Goal: Task Accomplishment & Management: Manage account settings

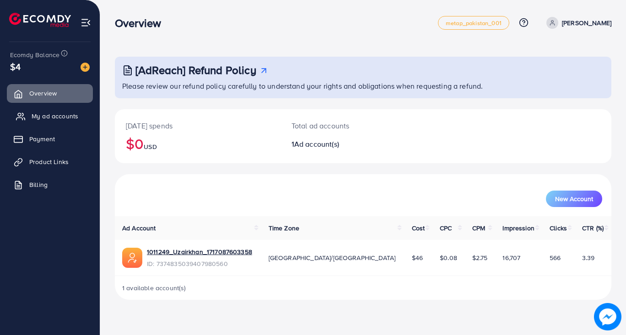
click at [58, 116] on span "My ad accounts" at bounding box center [55, 116] width 47 height 9
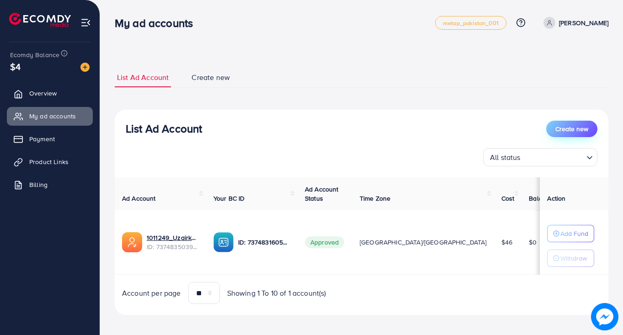
click at [574, 128] on span "Create new" at bounding box center [572, 128] width 33 height 9
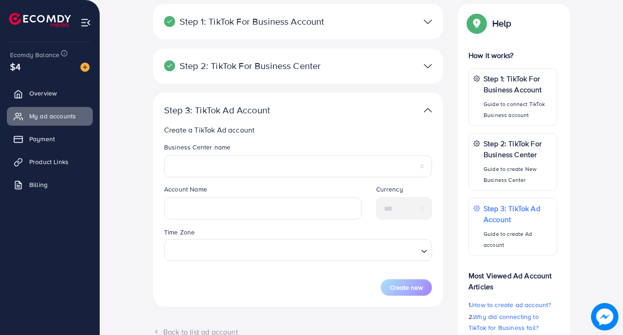
scroll to position [66, 0]
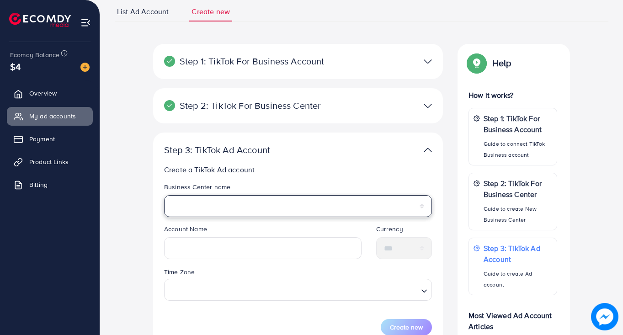
click at [243, 198] on select "**********" at bounding box center [298, 206] width 268 height 22
select select "**********"
click at [164, 195] on select "**********" at bounding box center [298, 206] width 268 height 22
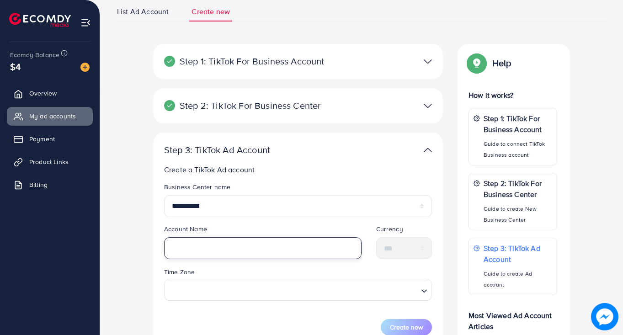
click at [213, 250] on input "text" at bounding box center [263, 248] width 198 height 22
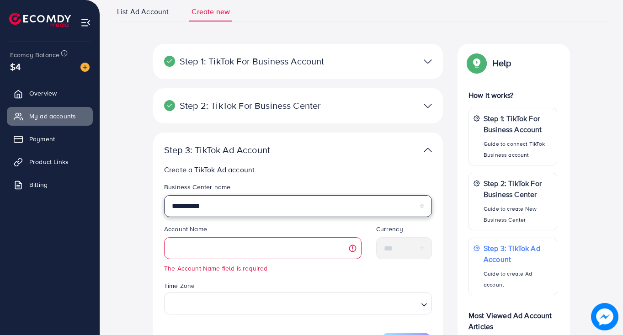
drag, startPoint x: 183, startPoint y: 208, endPoint x: 145, endPoint y: 208, distance: 37.5
click at [145, 208] on div "**********" at bounding box center [361, 249] width 508 height 410
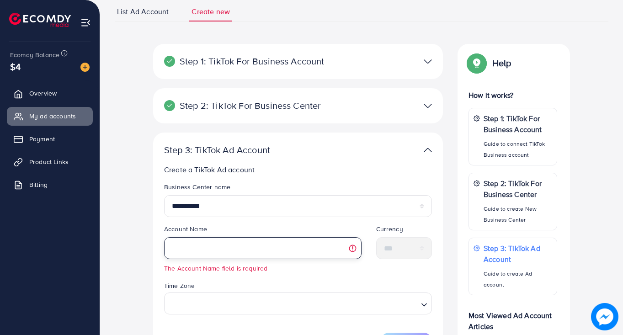
click at [239, 257] on input "text" at bounding box center [263, 248] width 198 height 22
click at [187, 249] on input "text" at bounding box center [263, 248] width 198 height 22
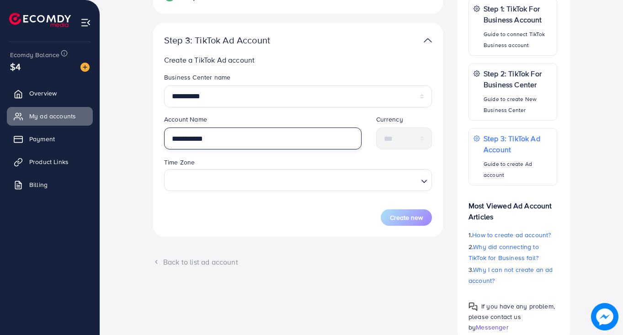
scroll to position [177, 0]
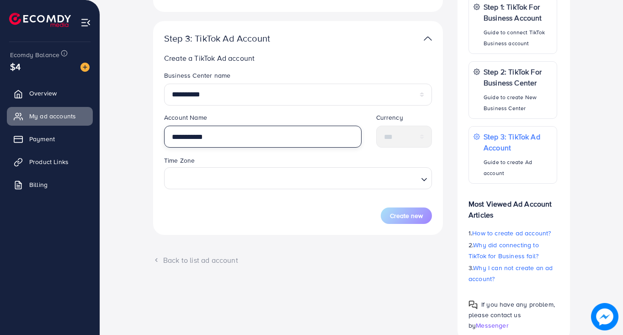
type input "**********"
click at [230, 182] on input "Search for option" at bounding box center [292, 178] width 249 height 17
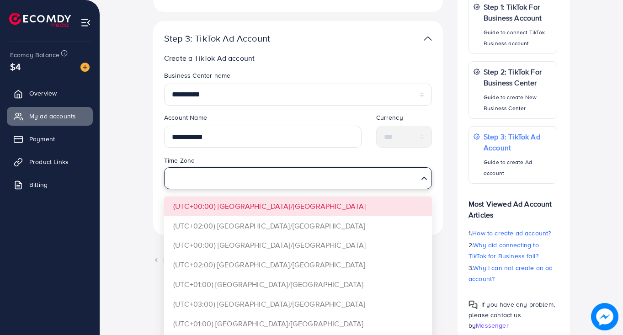
click at [235, 178] on input "Search for option" at bounding box center [292, 178] width 249 height 17
type input "*"
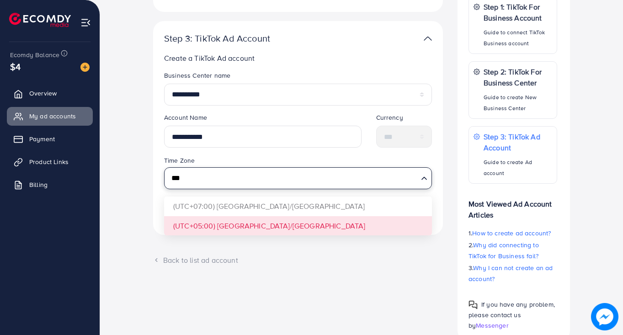
type input "***"
click at [255, 226] on div "**********" at bounding box center [298, 128] width 290 height 214
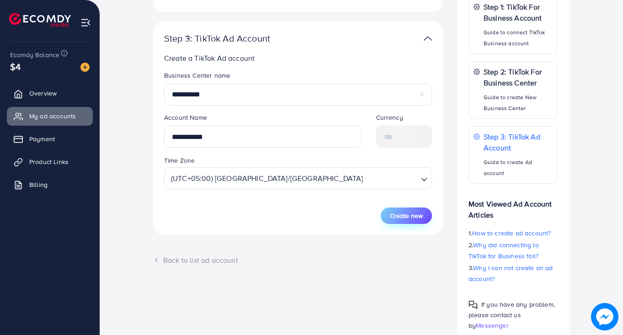
click at [411, 217] on span "Create new" at bounding box center [406, 215] width 33 height 9
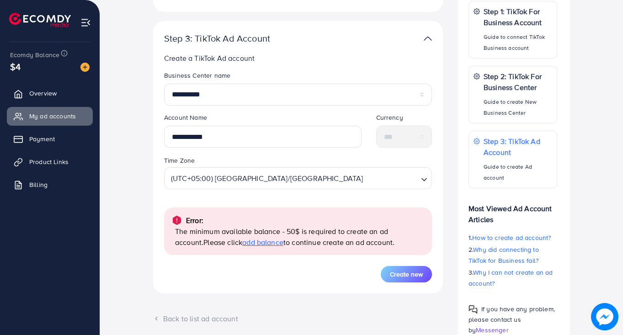
click at [242, 242] on span "add balance" at bounding box center [262, 242] width 41 height 10
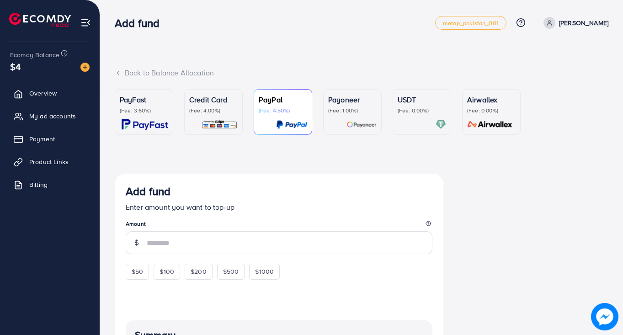
click at [138, 117] on div "PayFast (Fee: 3.60%)" at bounding box center [144, 112] width 48 height 36
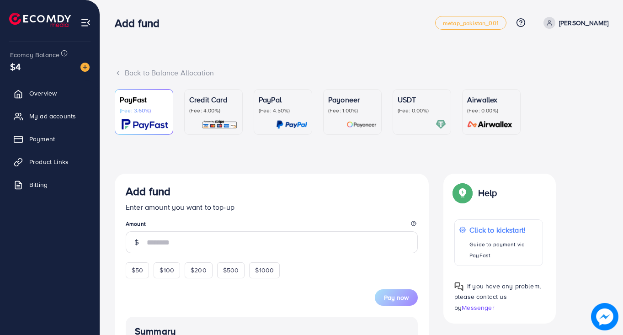
click at [203, 109] on p "(Fee: 4.00%)" at bounding box center [213, 110] width 48 height 7
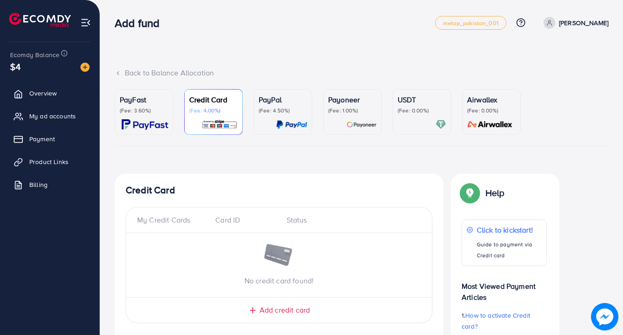
click at [338, 106] on div "Payoneer (Fee: 1.00%)" at bounding box center [352, 104] width 48 height 20
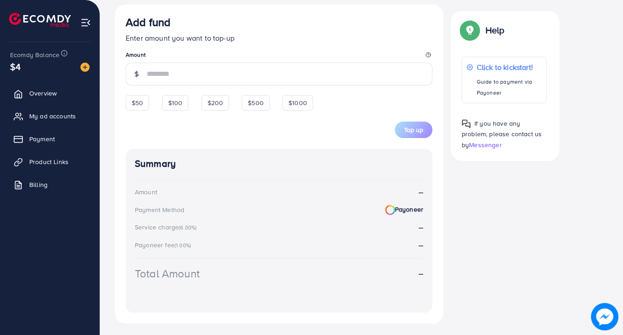
scroll to position [258, 0]
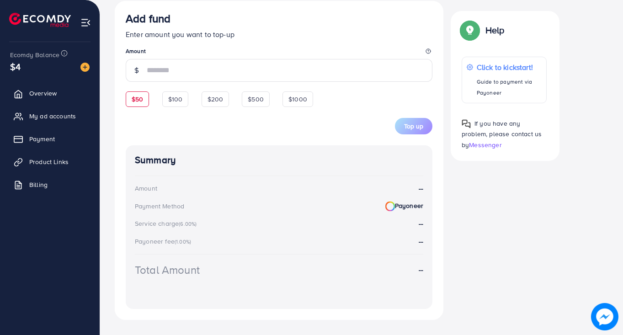
click at [146, 94] on div "$50" at bounding box center [137, 99] width 23 height 16
type input "**"
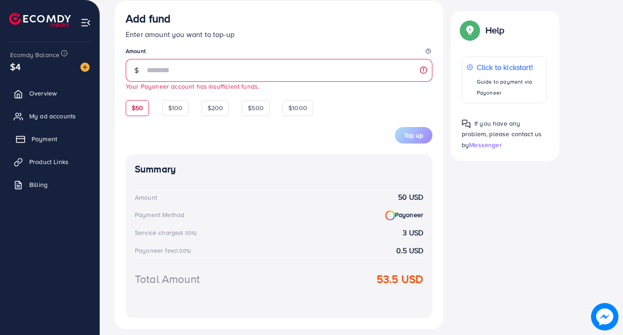
click at [49, 144] on link "Payment" at bounding box center [50, 139] width 86 height 18
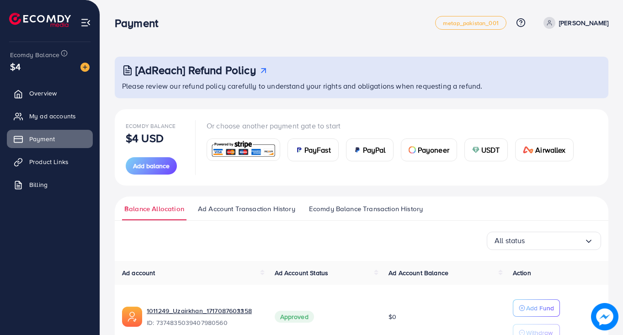
drag, startPoint x: 622, startPoint y: 149, endPoint x: 622, endPoint y: 177, distance: 28.4
click at [622, 177] on div "[AdReach] Refund Policy Please review our refund policy carefully to understand…" at bounding box center [361, 194] width 523 height 388
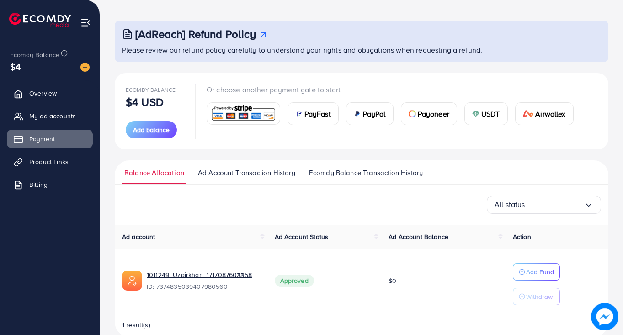
scroll to position [37, 0]
click at [605, 150] on div "Ecomdy Balance $4 USD Add balance Or choose another payment gate to start PayFa…" at bounding box center [362, 205] width 494 height 264
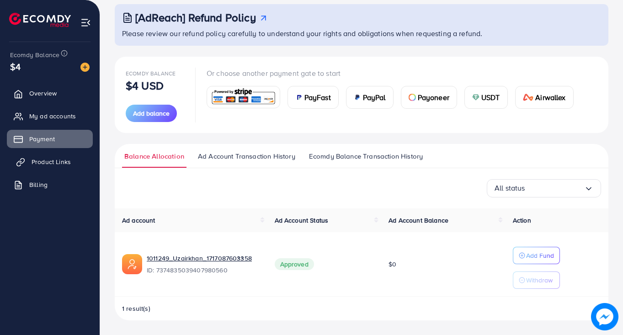
click at [61, 161] on span "Product Links" at bounding box center [51, 161] width 39 height 9
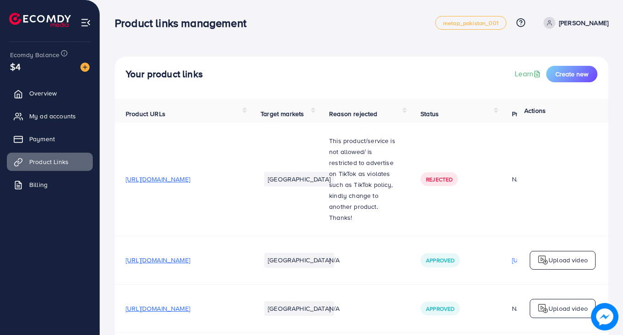
click at [190, 178] on span "[URL][DOMAIN_NAME]" at bounding box center [158, 179] width 64 height 9
click at [44, 181] on span "Billing" at bounding box center [41, 184] width 18 height 9
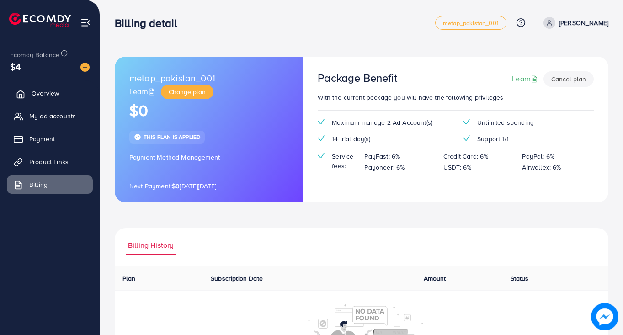
click at [42, 98] on link "Overview" at bounding box center [50, 93] width 86 height 18
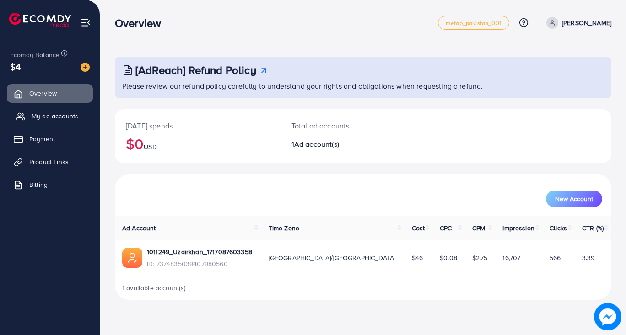
click at [43, 122] on link "My ad accounts" at bounding box center [50, 116] width 86 height 18
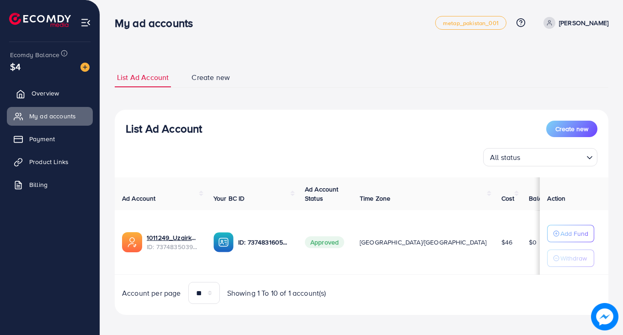
click at [45, 99] on link "Overview" at bounding box center [50, 93] width 86 height 18
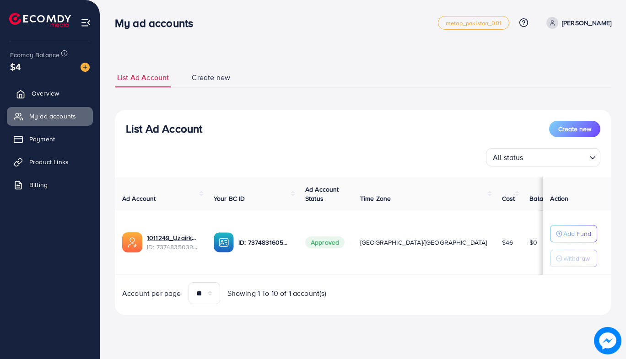
click at [47, 97] on span "Overview" at bounding box center [45, 93] width 27 height 9
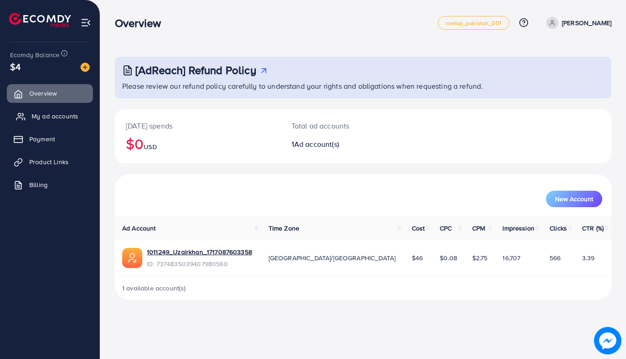
click at [39, 118] on span "My ad accounts" at bounding box center [55, 116] width 47 height 9
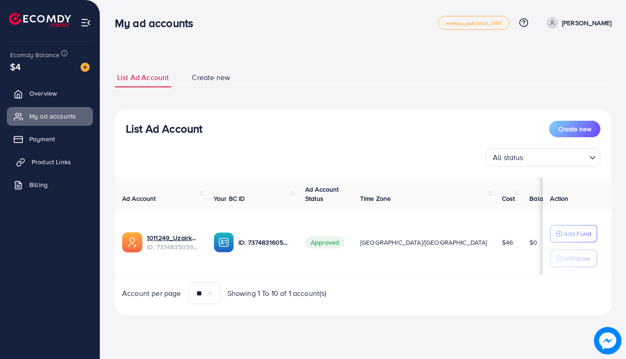
click at [68, 156] on link "Product Links" at bounding box center [50, 162] width 86 height 18
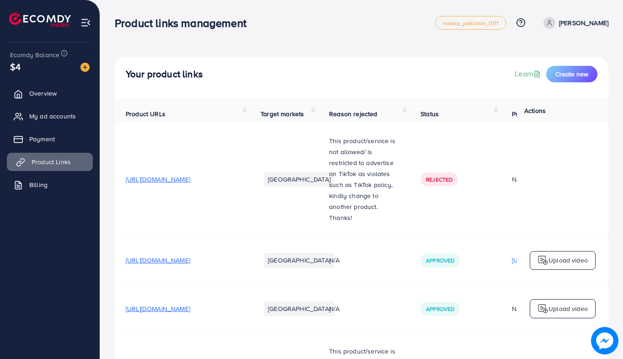
drag, startPoint x: 22, startPoint y: 183, endPoint x: 35, endPoint y: 153, distance: 33.0
click at [23, 183] on icon at bounding box center [18, 185] width 9 height 9
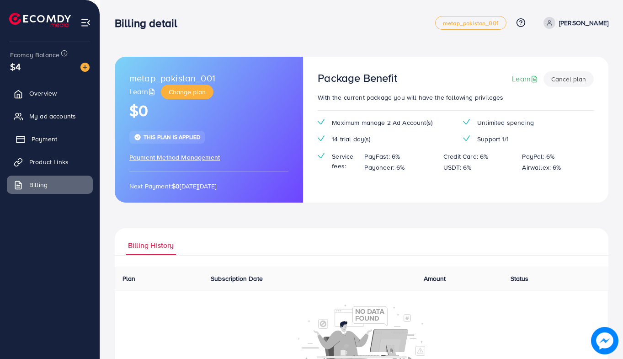
click at [38, 145] on link "Payment" at bounding box center [50, 139] width 86 height 18
